Goal: Navigation & Orientation: Find specific page/section

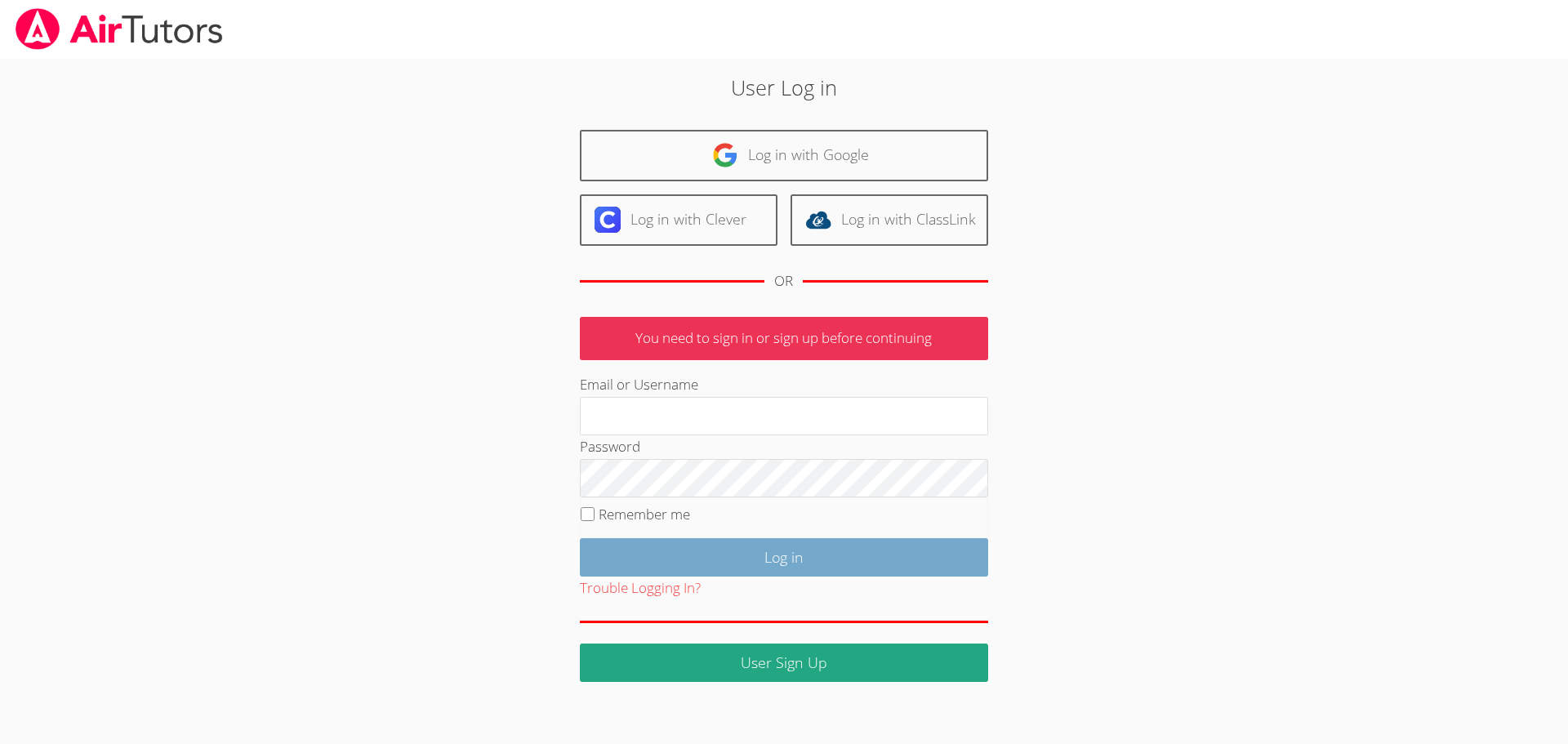
type input "ekgrod56@gmail.com"
click at [786, 564] on input "Log in" at bounding box center [784, 558] width 409 height 38
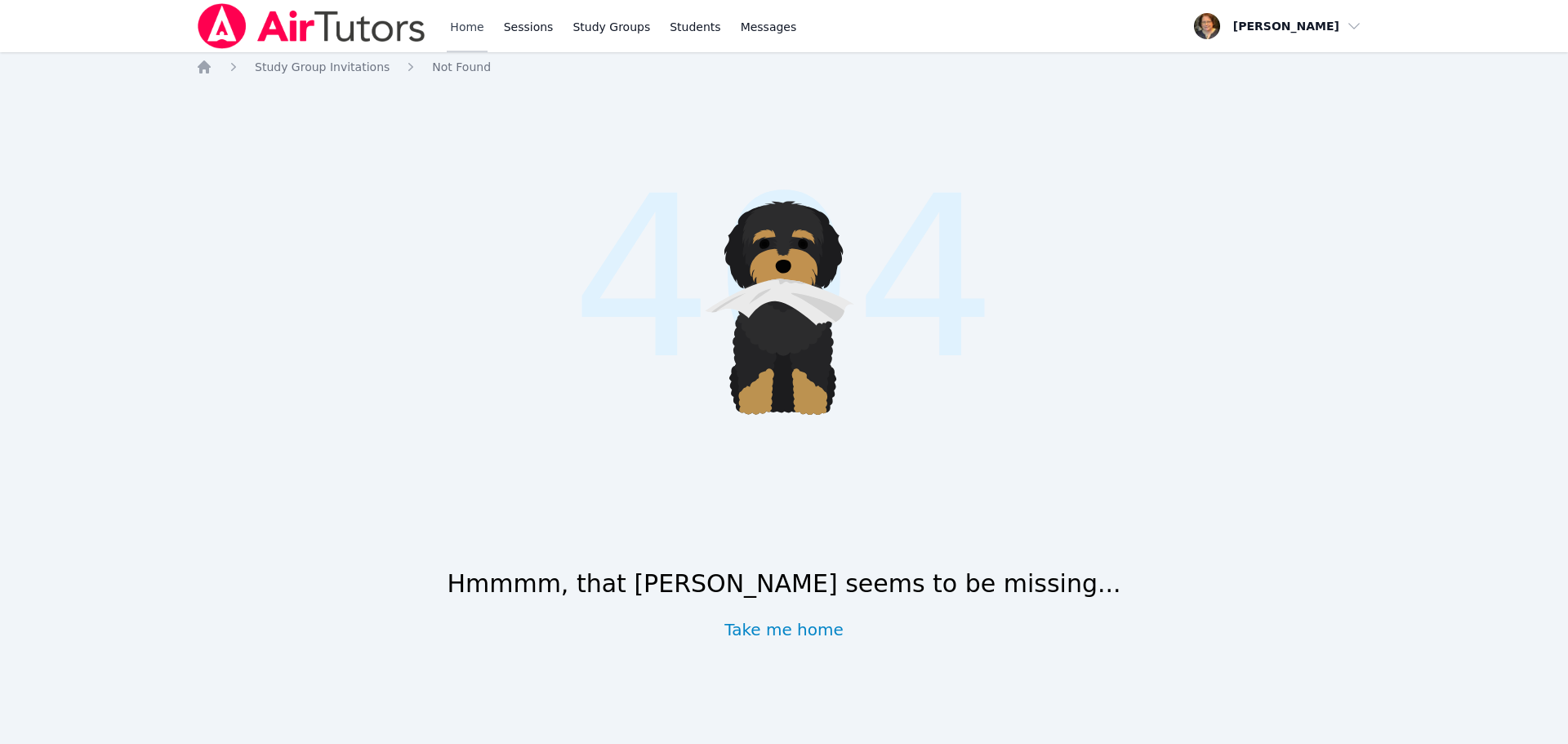
click at [460, 26] on link "Home" at bounding box center [467, 25] width 40 height 52
